Goal: Communication & Community: Answer question/provide support

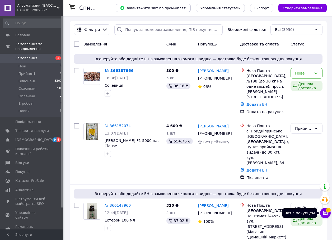
click at [328, 214] on icon at bounding box center [325, 212] width 5 height 5
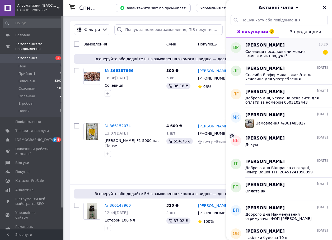
click at [283, 50] on span "Сочевиця посадкова чи можна вживати як продукт?" at bounding box center [283, 53] width 75 height 8
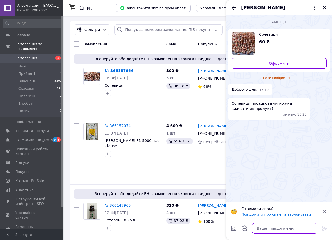
click at [275, 229] on textarea at bounding box center [284, 228] width 65 height 11
click at [268, 229] on textarea "Добрий день сочевиця посадковий" at bounding box center [280, 228] width 76 height 11
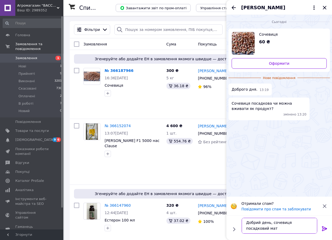
scroll to position [1, 0]
type textarea "Добрий день, сочевиця посадковий матеріал"
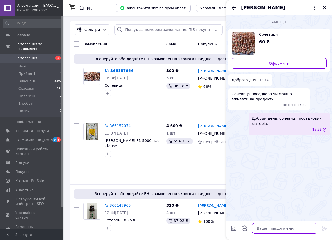
scroll to position [0, 0]
click at [234, 7] on icon "Назад" at bounding box center [234, 7] width 6 height 6
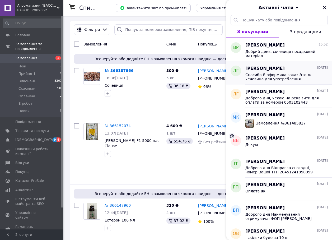
click at [288, 72] on div "Спасибо Я оформила заказ Это ж чечевица для употребления правильно ? Я не себе …" at bounding box center [287, 77] width 82 height 10
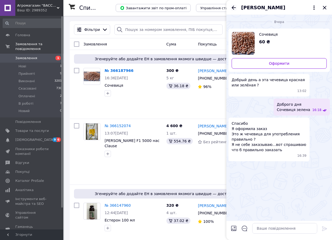
click at [234, 9] on icon "Назад" at bounding box center [234, 7] width 6 height 6
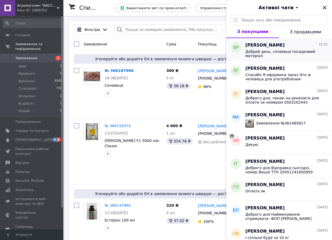
click at [282, 50] on span "Добрий день, сочевиця посадковий матеріал" at bounding box center [283, 53] width 75 height 8
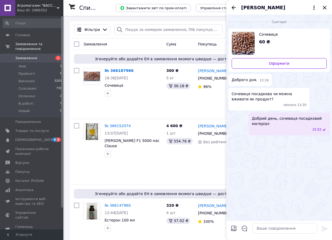
drag, startPoint x: 273, startPoint y: 121, endPoint x: 322, endPoint y: 91, distance: 57.3
click at [322, 91] on div "Сочевиця посадкова чи можна вживати як продукт? змінено 13:20" at bounding box center [279, 99] width 101 height 22
click at [286, 129] on div "15:52" at bounding box center [290, 129] width 73 height 4
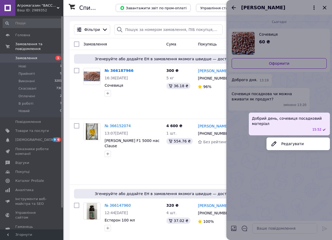
drag, startPoint x: 286, startPoint y: 127, endPoint x: 308, endPoint y: 30, distance: 99.3
click at [308, 30] on div at bounding box center [279, 120] width 106 height 240
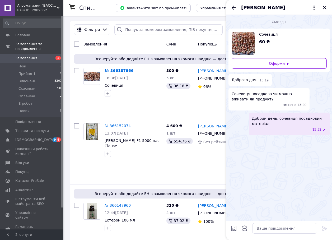
click at [269, 127] on div "Добрий день, сочевиця посадковий матеріал 15:52" at bounding box center [289, 124] width 81 height 22
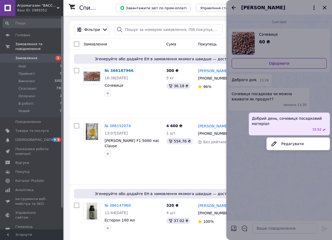
click at [269, 126] on span "Добрий день, сочевиця посадковий матеріал" at bounding box center [289, 121] width 75 height 11
drag, startPoint x: 270, startPoint y: 124, endPoint x: 253, endPoint y: 119, distance: 17.6
click at [253, 119] on span "Добрий день, сочевиця посадковий матеріал" at bounding box center [289, 121] width 75 height 11
copy span "Добрий день, сочевиця посадковий матеріал"
click at [233, 8] on div at bounding box center [279, 120] width 106 height 240
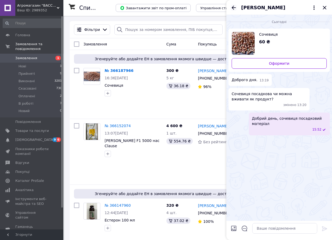
click at [233, 8] on icon "Назад" at bounding box center [234, 8] width 4 height 4
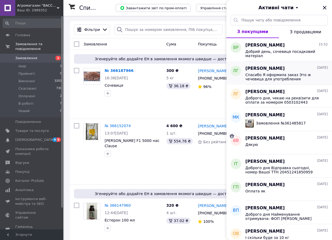
click at [273, 70] on span "[PERSON_NAME]" at bounding box center [265, 69] width 39 height 6
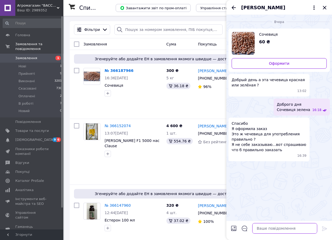
click at [264, 229] on textarea at bounding box center [284, 228] width 65 height 11
paste textarea "Добрий день, сочевиця посадковий матеріал"
type textarea "Добрий день, сочевиця посадковий матеріал"
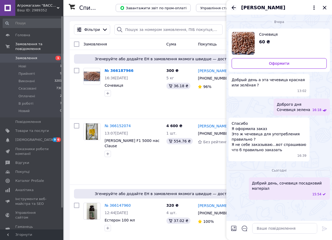
click at [235, 8] on icon "Назад" at bounding box center [234, 8] width 4 height 4
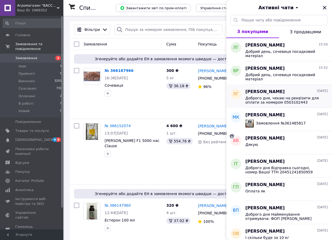
click at [296, 97] on span "Доброго дня, чекаю на реквізити для оплати за номером 0503102443" at bounding box center [283, 100] width 75 height 8
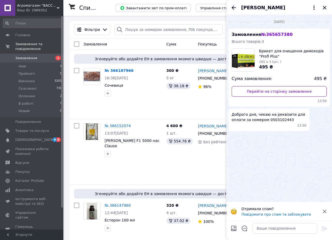
click at [233, 8] on icon "Назад" at bounding box center [234, 8] width 4 height 4
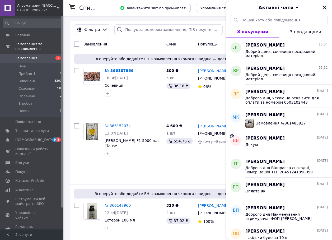
click at [324, 8] on icon "Закрити" at bounding box center [325, 7] width 6 height 6
